Goal: Task Accomplishment & Management: Use online tool/utility

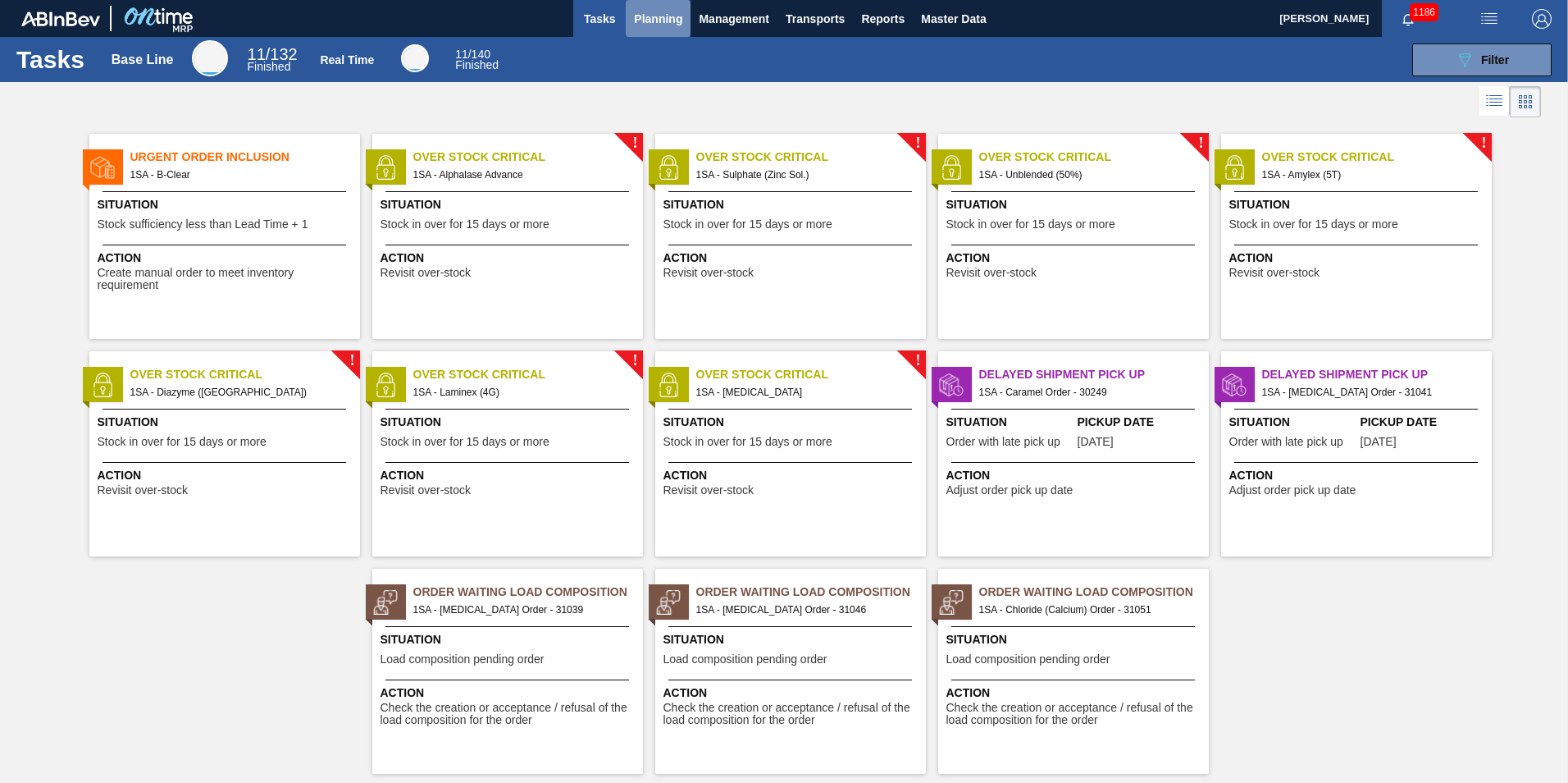
click at [666, 17] on span "Planning" at bounding box center [658, 19] width 48 height 20
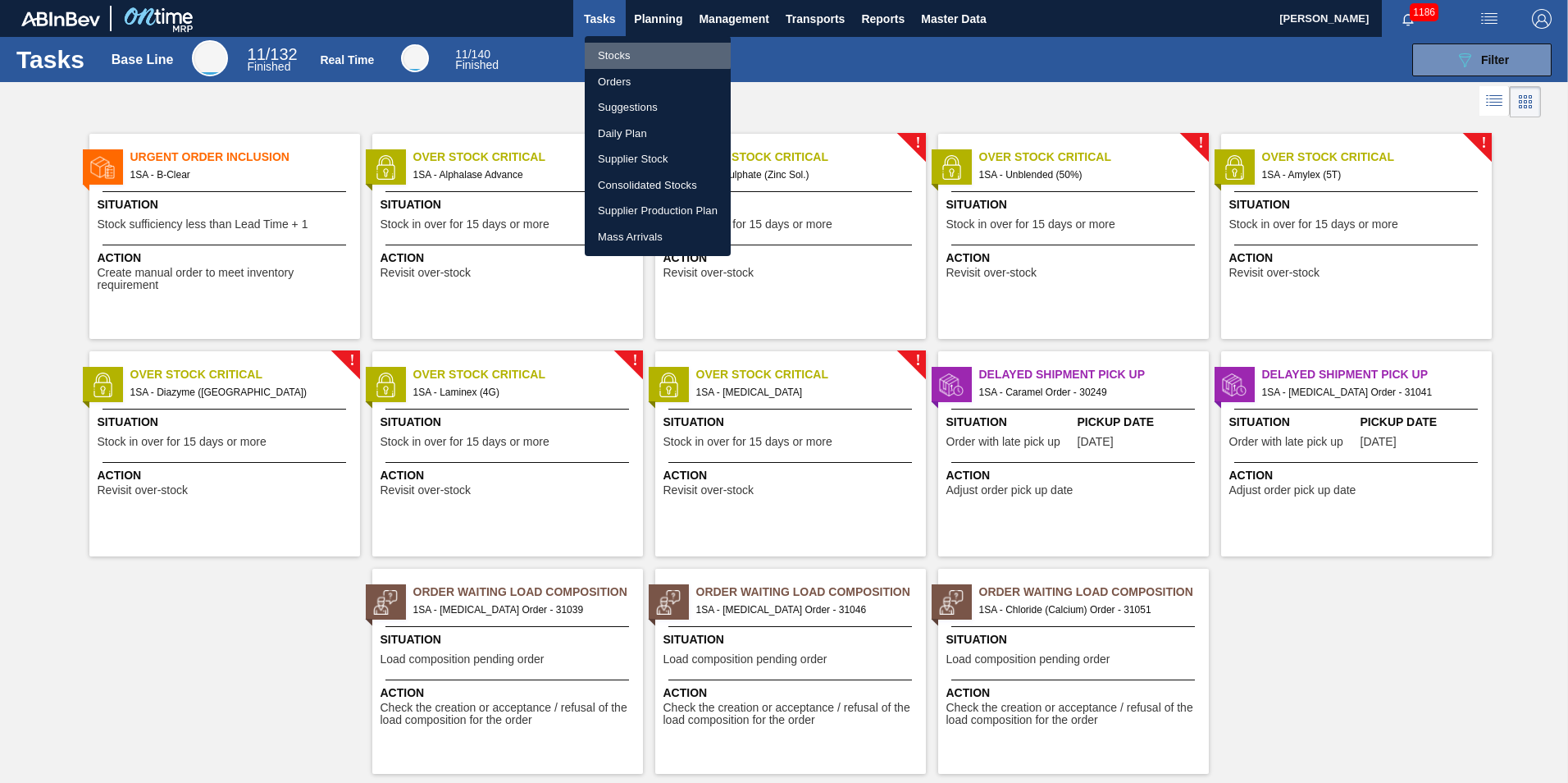
click at [642, 55] on li "Stocks" at bounding box center [657, 56] width 146 height 26
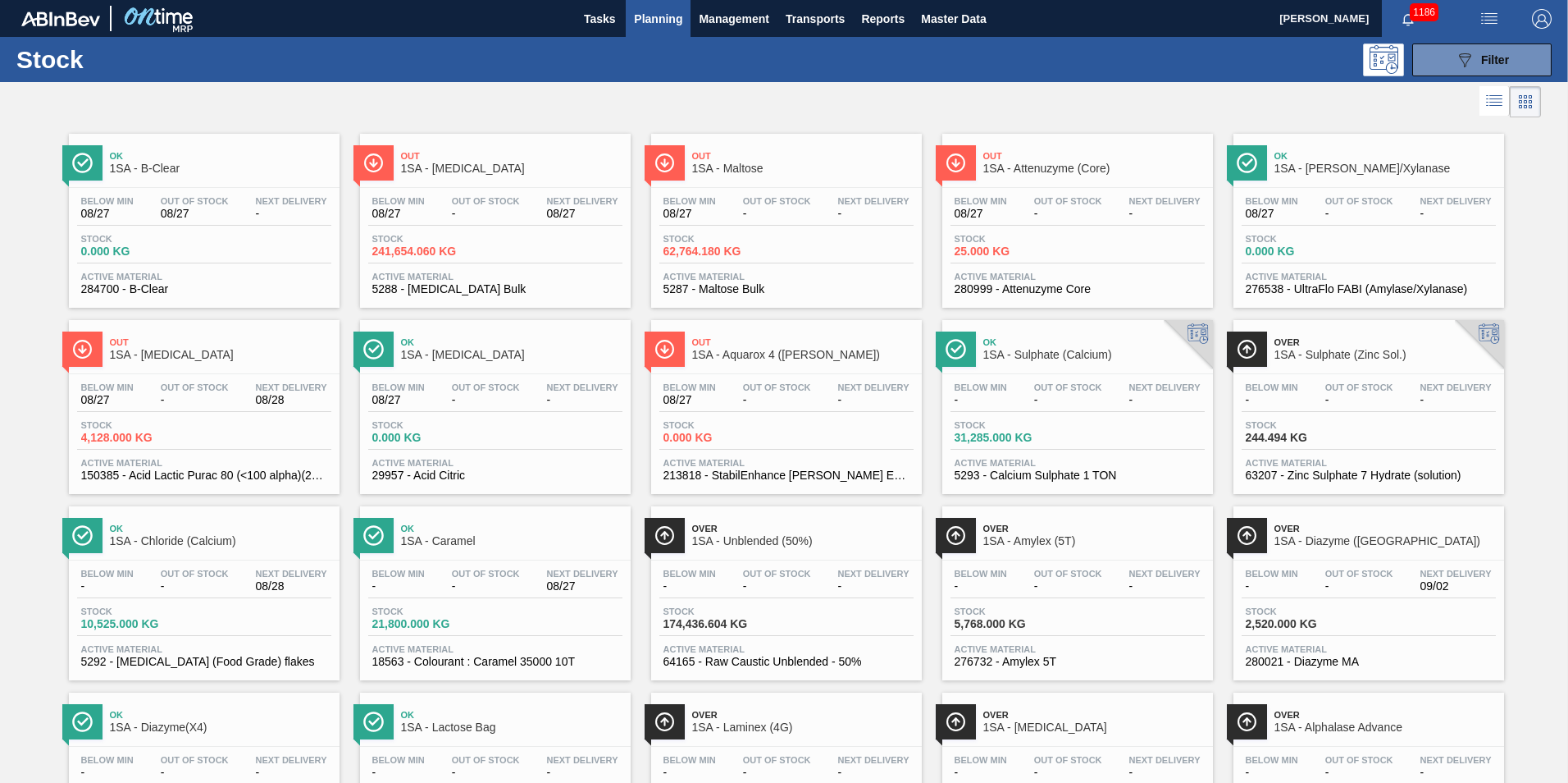
click at [243, 557] on div "Ok 1SA - Chloride (Calcium) Below Min - Out Of Stock - Next Delivery 08/28 Stoc…" at bounding box center [204, 593] width 271 height 174
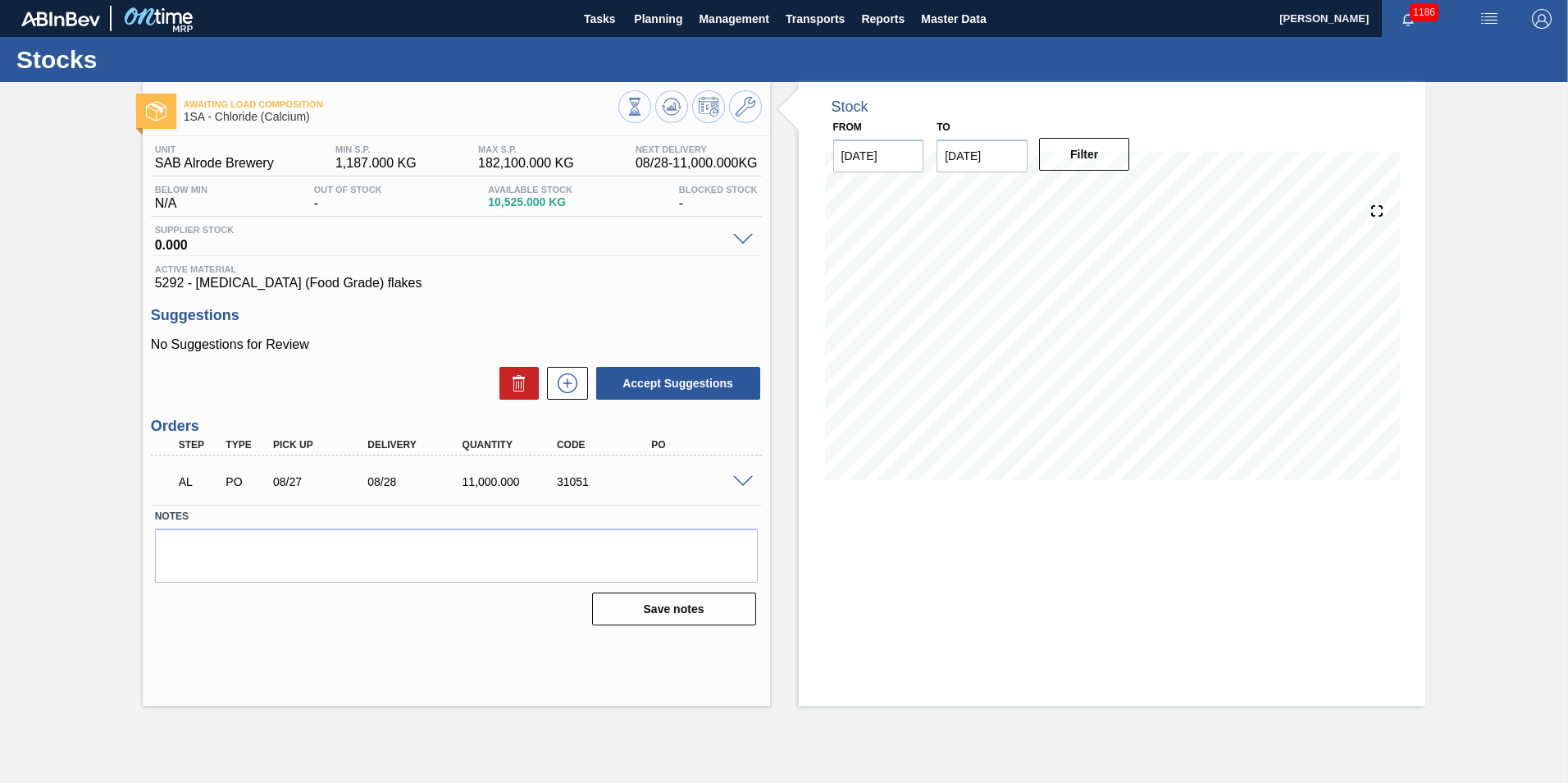
click at [628, 480] on div "31051" at bounding box center [606, 482] width 106 height 13
click at [666, 16] on span "Planning" at bounding box center [658, 19] width 48 height 20
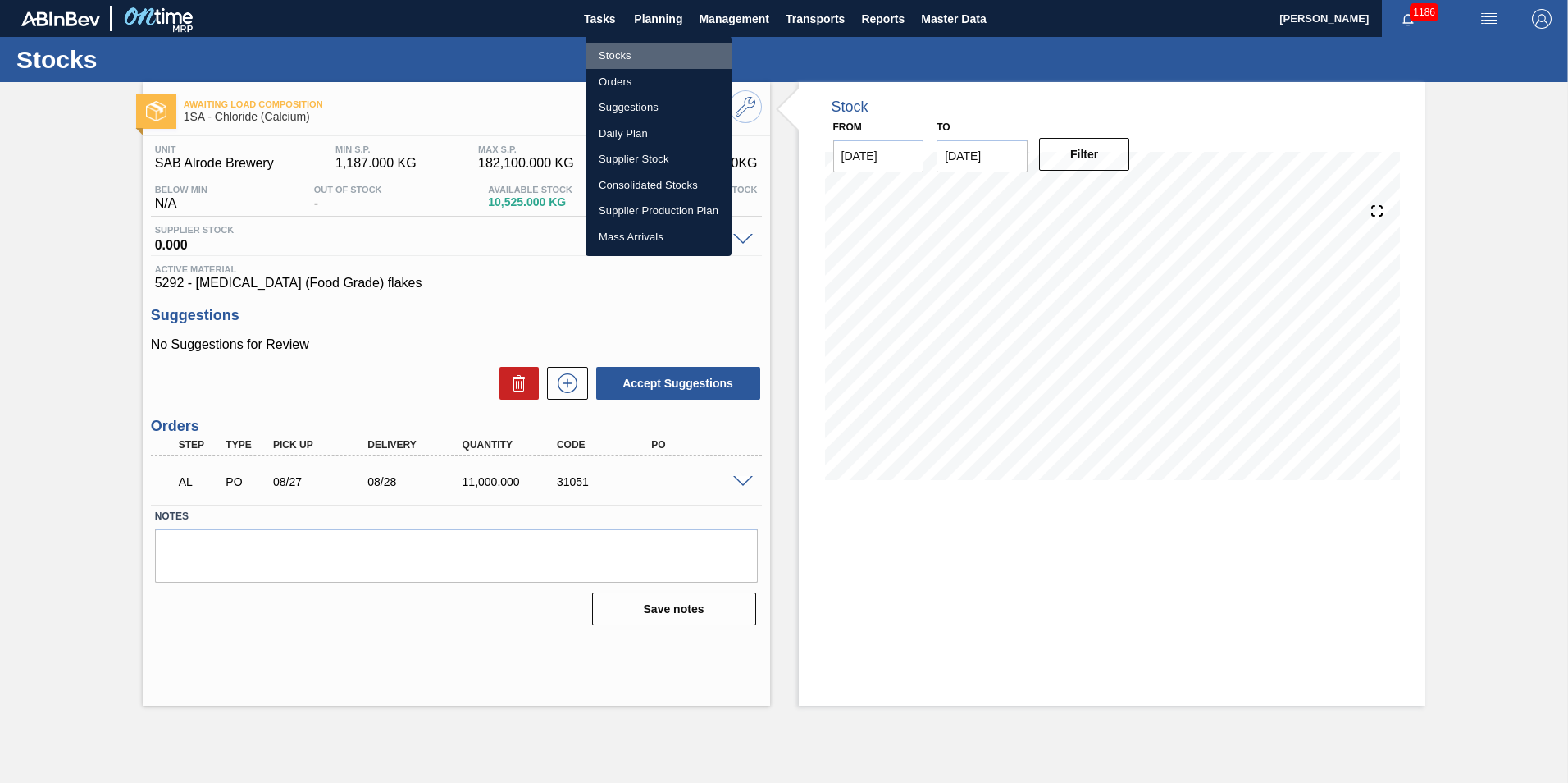
click at [625, 51] on li "Stocks" at bounding box center [658, 56] width 146 height 26
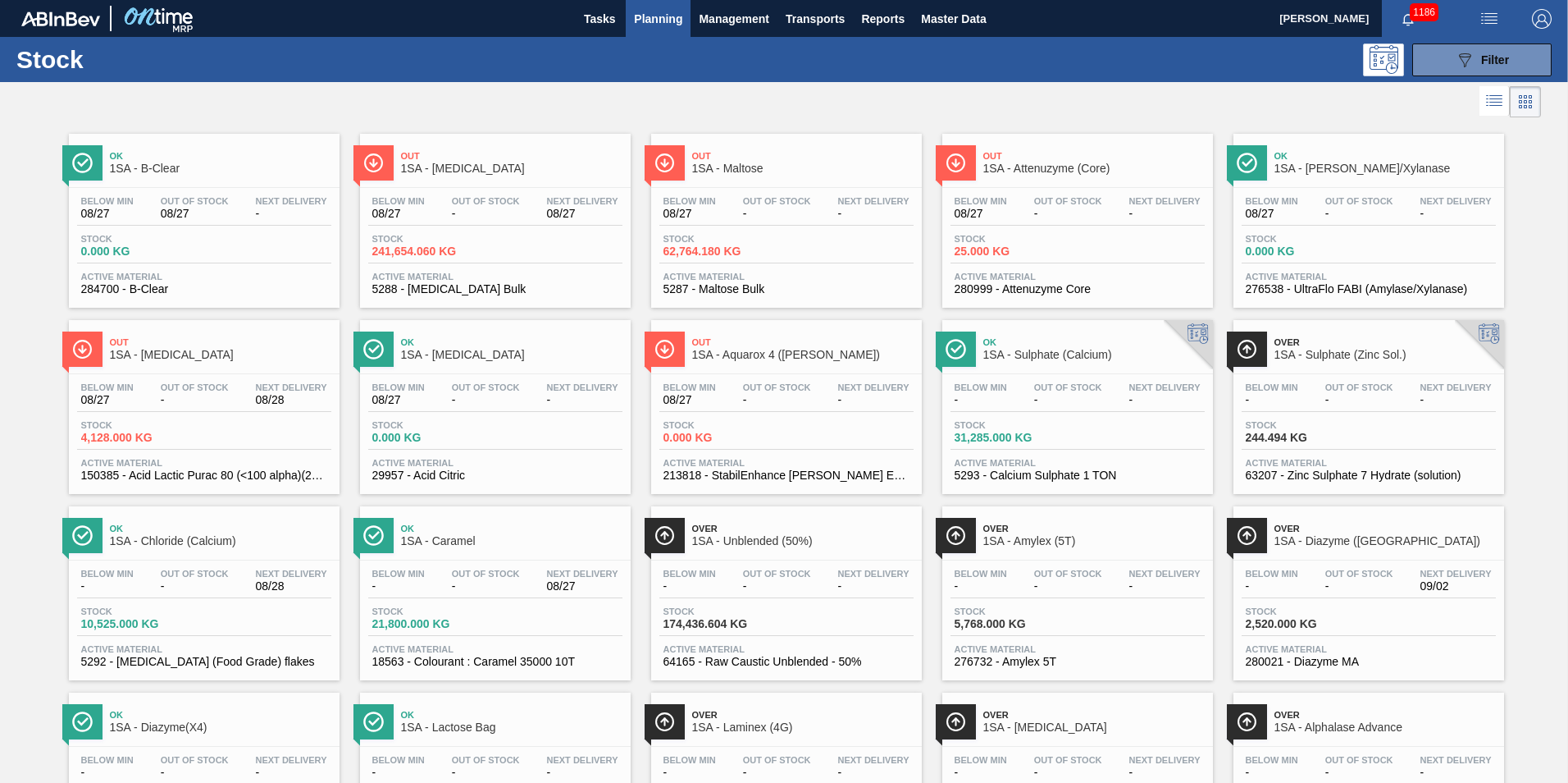
click at [1316, 621] on span "2,520.000 KG" at bounding box center [1304, 623] width 115 height 12
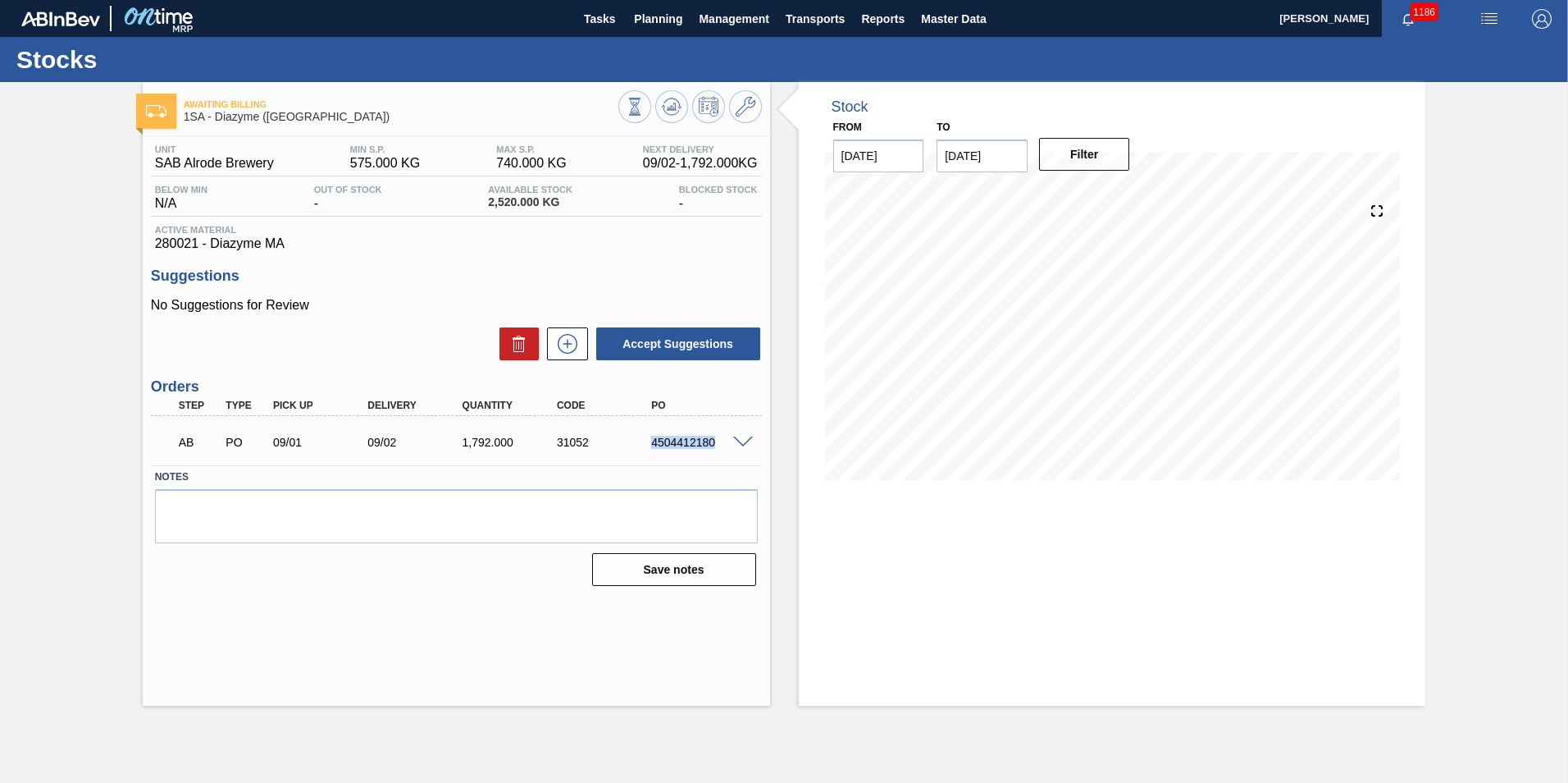
drag, startPoint x: 716, startPoint y: 441, endPoint x: 651, endPoint y: 445, distance: 65.1
click at [651, 445] on div "4504412180" at bounding box center [700, 442] width 106 height 13
copy div "4504412180"
